Goal: Obtain resource: Obtain resource

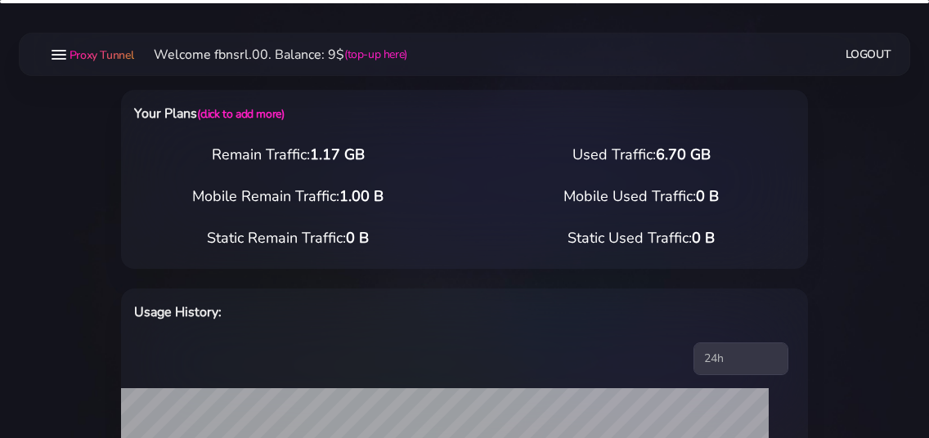
select select "static"
select select "IT"
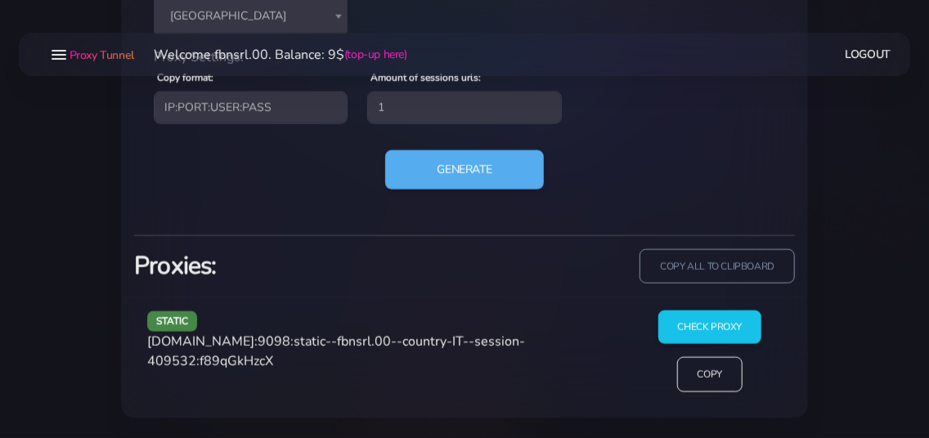
scroll to position [818, 0]
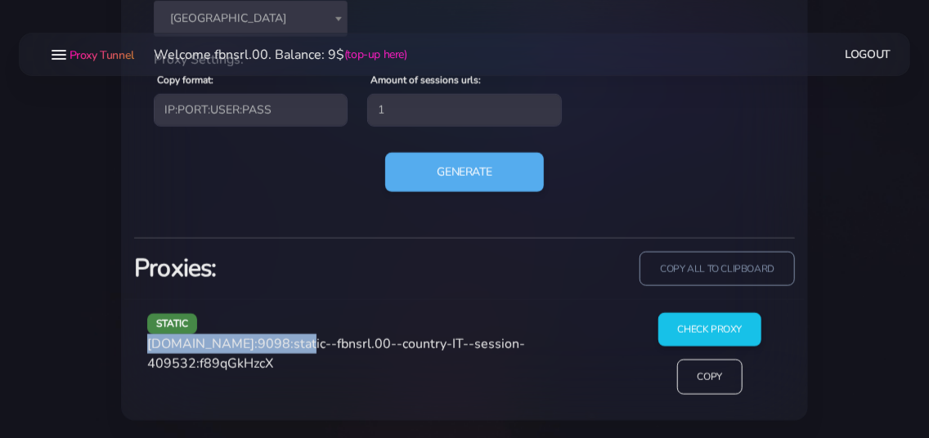
drag, startPoint x: 151, startPoint y: 345, endPoint x: 289, endPoint y: 348, distance: 138.3
click at [289, 348] on span "[DOMAIN_NAME]:9098:static--fbnsrl.00--country-IT--session-409532:f89qGkHzcX" at bounding box center [336, 354] width 378 height 38
copy span "[DOMAIN_NAME]:9098"
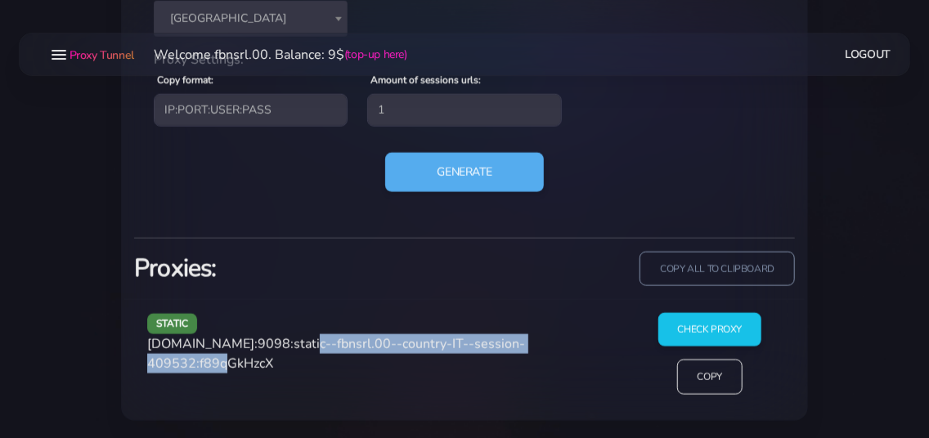
drag, startPoint x: 294, startPoint y: 342, endPoint x: 242, endPoint y: 366, distance: 57.8
click at [242, 366] on span "[DOMAIN_NAME]:9098:static--fbnsrl.00--country-IT--session-409532:f89qGkHzcX" at bounding box center [336, 354] width 378 height 38
copy span "static--fbnsrl.00--country-IT--session-409532"
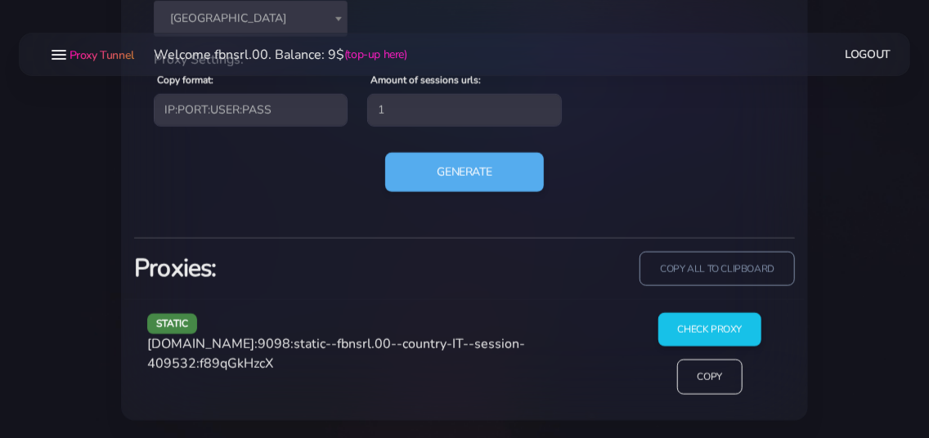
click at [294, 362] on span "[DOMAIN_NAME]:9098:static--fbnsrl.00--country-IT--session-409532:f89qGkHzcX" at bounding box center [336, 354] width 378 height 38
copy span "f89qGkHzcX"
